Goal: Task Accomplishment & Management: Manage account settings

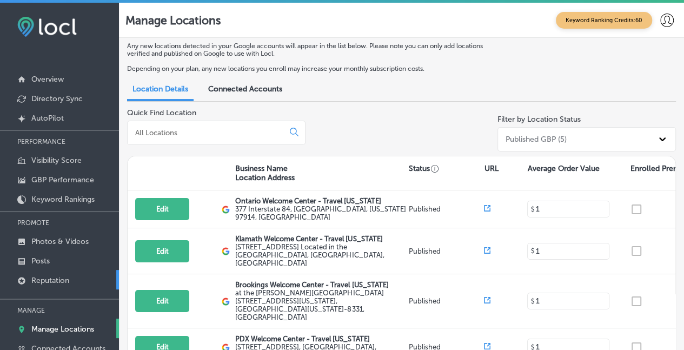
click at [42, 279] on p "Reputation" at bounding box center [50, 280] width 38 height 9
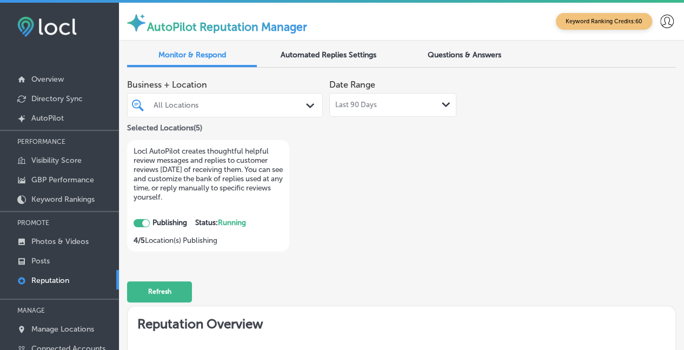
checkbox input "true"
